Goal: Check status: Check status

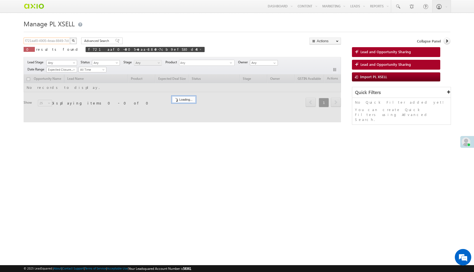
click at [51, 41] on input "f721aaf0-4905-4eaa-8849-7cb9ef530d44" at bounding box center [47, 41] width 47 height 7
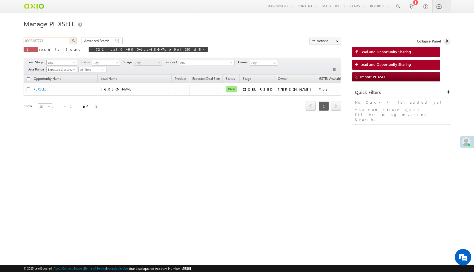
type input "9998887771"
click at [70, 38] on button "button" at bounding box center [73, 41] width 7 height 7
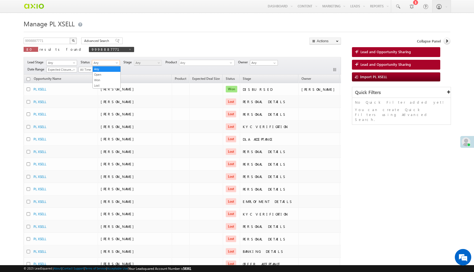
click at [97, 63] on span "Any" at bounding box center [105, 62] width 26 height 5
click at [100, 81] on link "Won" at bounding box center [107, 80] width 28 height 5
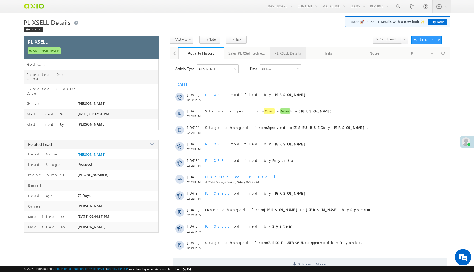
click at [280, 54] on div "PL XSELL Details" at bounding box center [287, 53] width 26 height 7
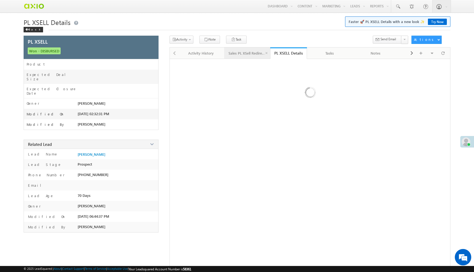
click at [252, 56] on div "Sales PL XSell Redirection" at bounding box center [246, 53] width 37 height 7
click at [283, 57] on link "PL XSELL Details" at bounding box center [288, 53] width 36 height 12
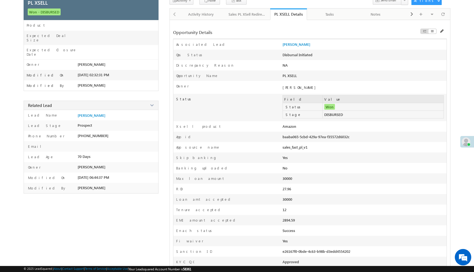
scroll to position [41, 0]
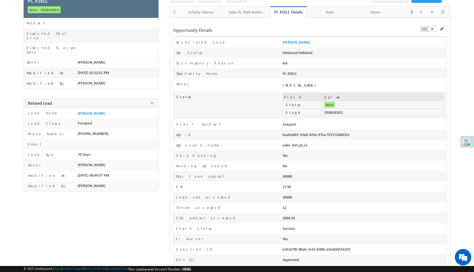
click at [290, 137] on div "baaba065-5cbd-429a-97ea-f35572d6032c" at bounding box center [331, 136] width 98 height 8
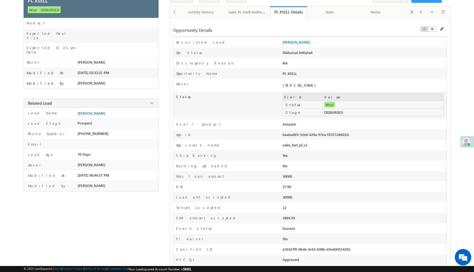
drag, startPoint x: 282, startPoint y: 138, endPoint x: 355, endPoint y: 137, distance: 72.1
click at [355, 137] on div "baaba065-5cbd-429a-97ea-f35572d6032c" at bounding box center [331, 136] width 98 height 8
copy div "baaba065-5cbd-429a-97ea-f35572d6032c"
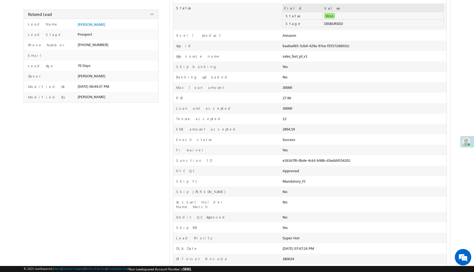
scroll to position [0, 0]
